Goal: Task Accomplishment & Management: Use online tool/utility

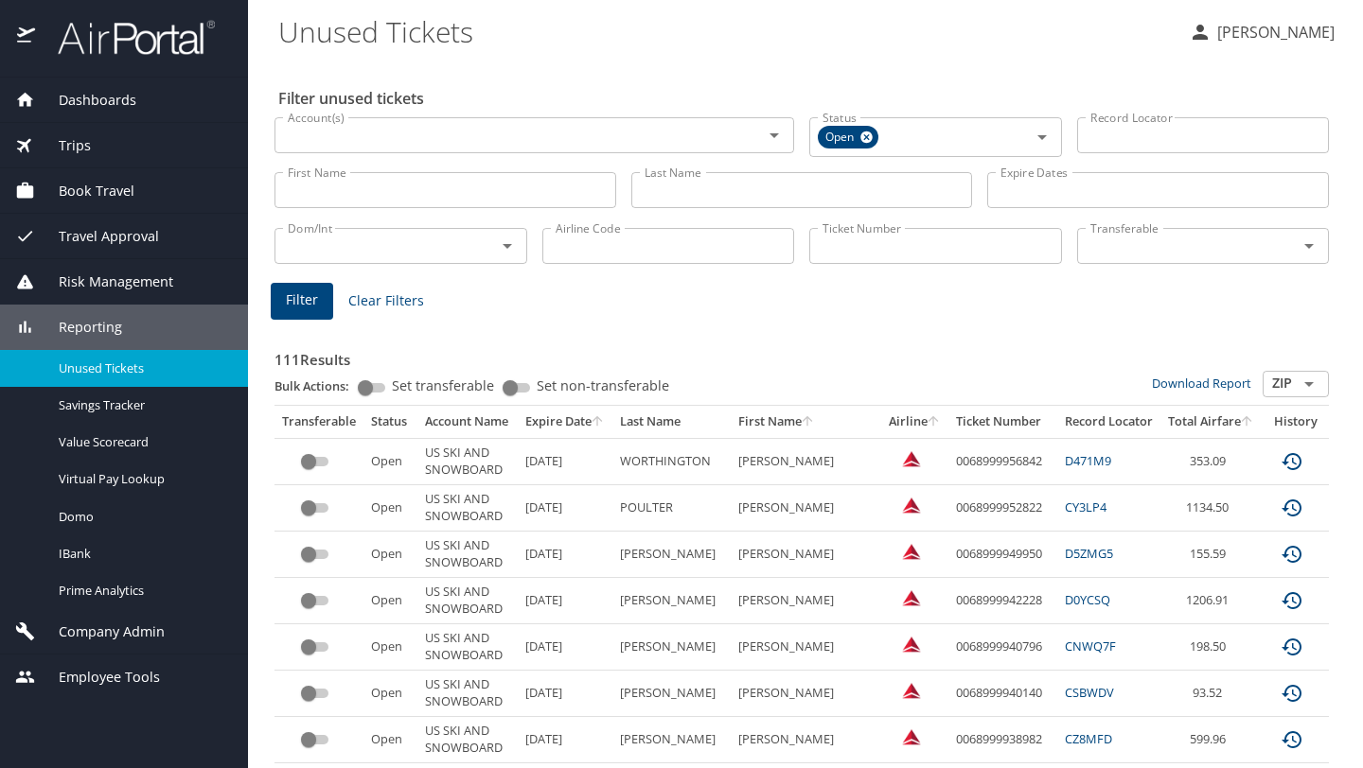
click at [77, 146] on span "Trips" at bounding box center [63, 145] width 56 height 21
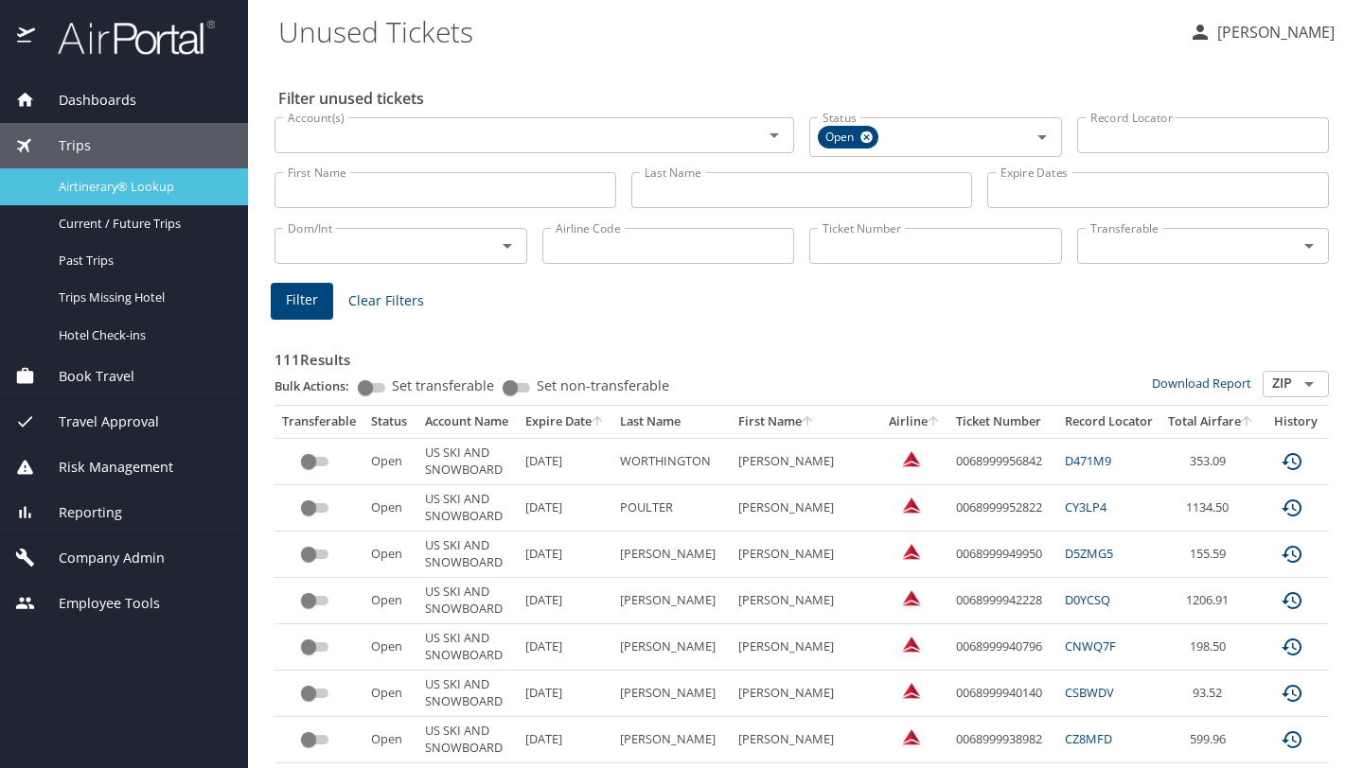
click at [85, 192] on span "Airtinerary® Lookup" at bounding box center [142, 187] width 167 height 18
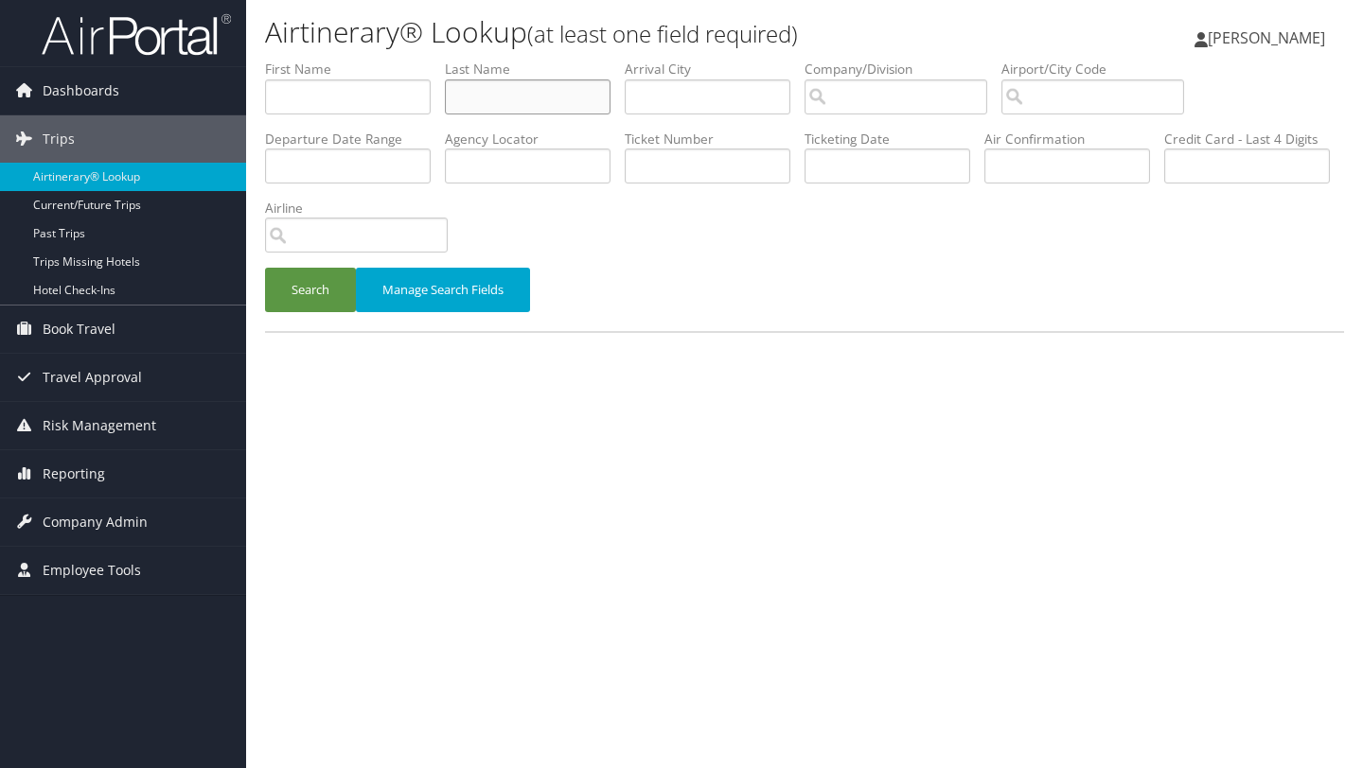
click at [519, 101] on input "text" at bounding box center [528, 96] width 166 height 35
type input "depeters"
click at [303, 295] on button "Search" at bounding box center [310, 290] width 91 height 44
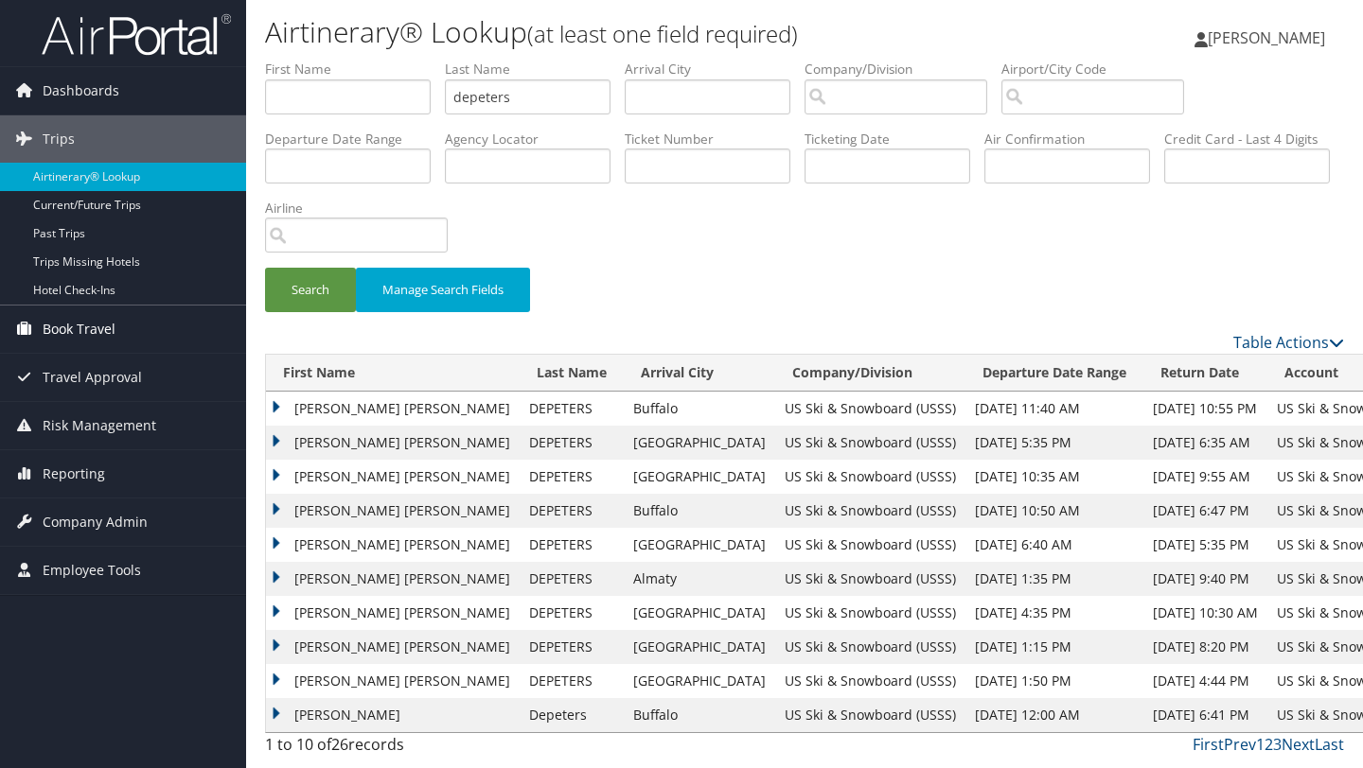
click at [84, 324] on span "Book Travel" at bounding box center [79, 329] width 73 height 47
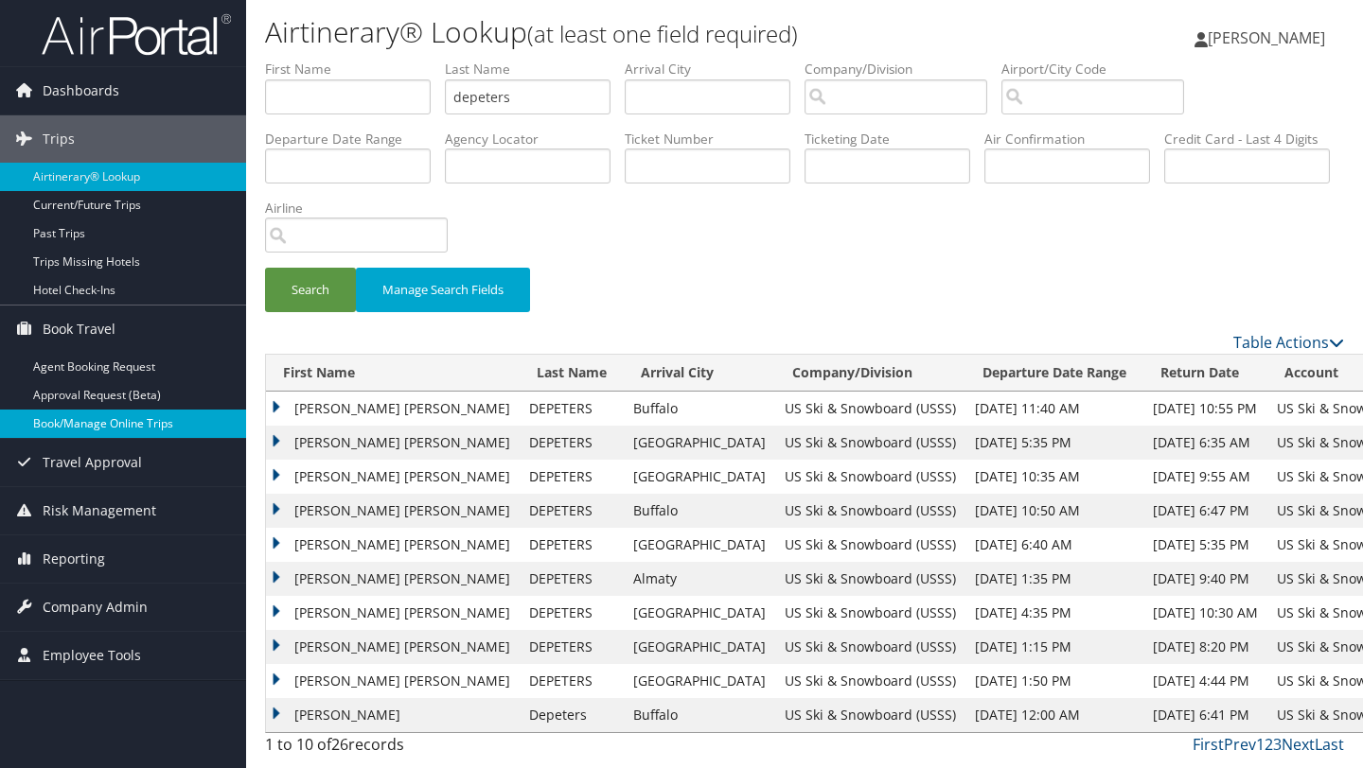
click at [104, 422] on link "Book/Manage Online Trips" at bounding box center [123, 424] width 246 height 28
